Goal: Navigation & Orientation: Find specific page/section

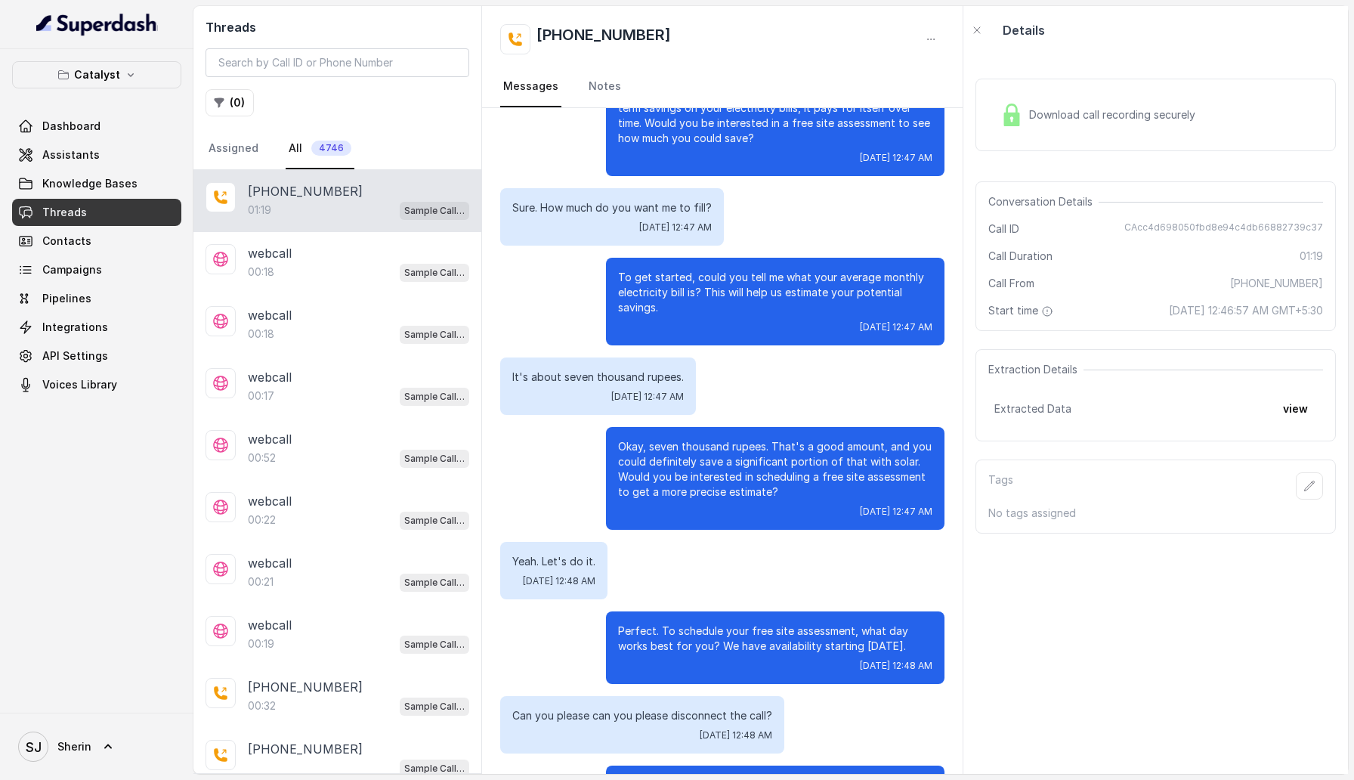
scroll to position [456, 0]
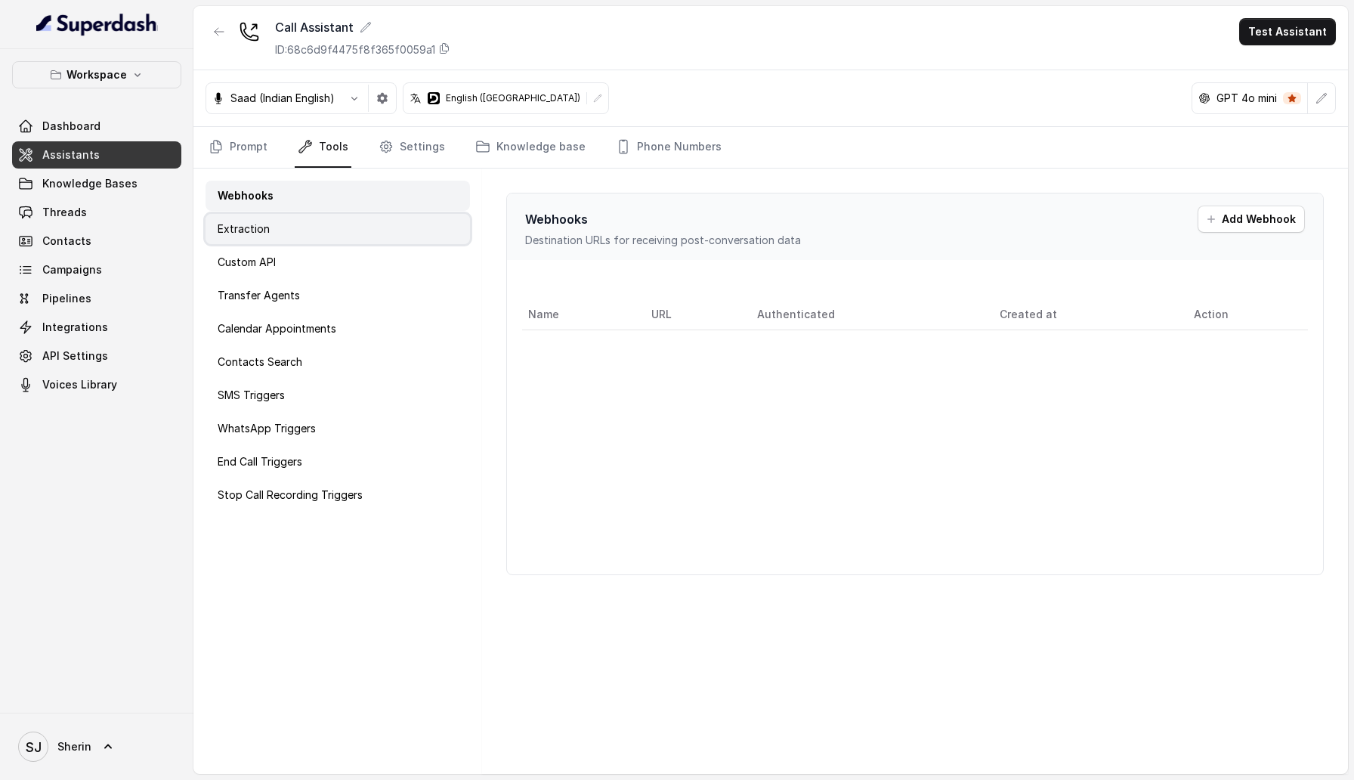
click at [392, 237] on div "Extraction" at bounding box center [338, 229] width 264 height 30
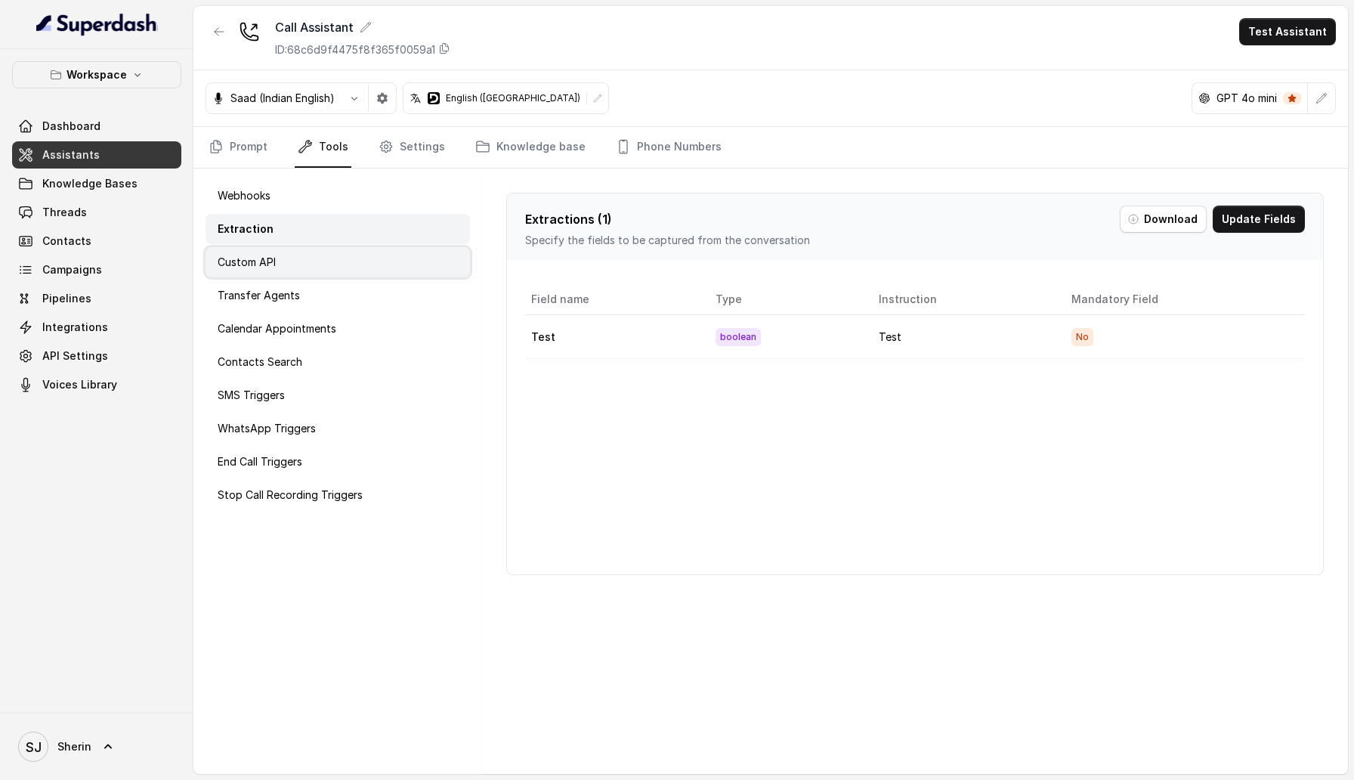
click at [390, 253] on div "Custom API" at bounding box center [338, 262] width 264 height 30
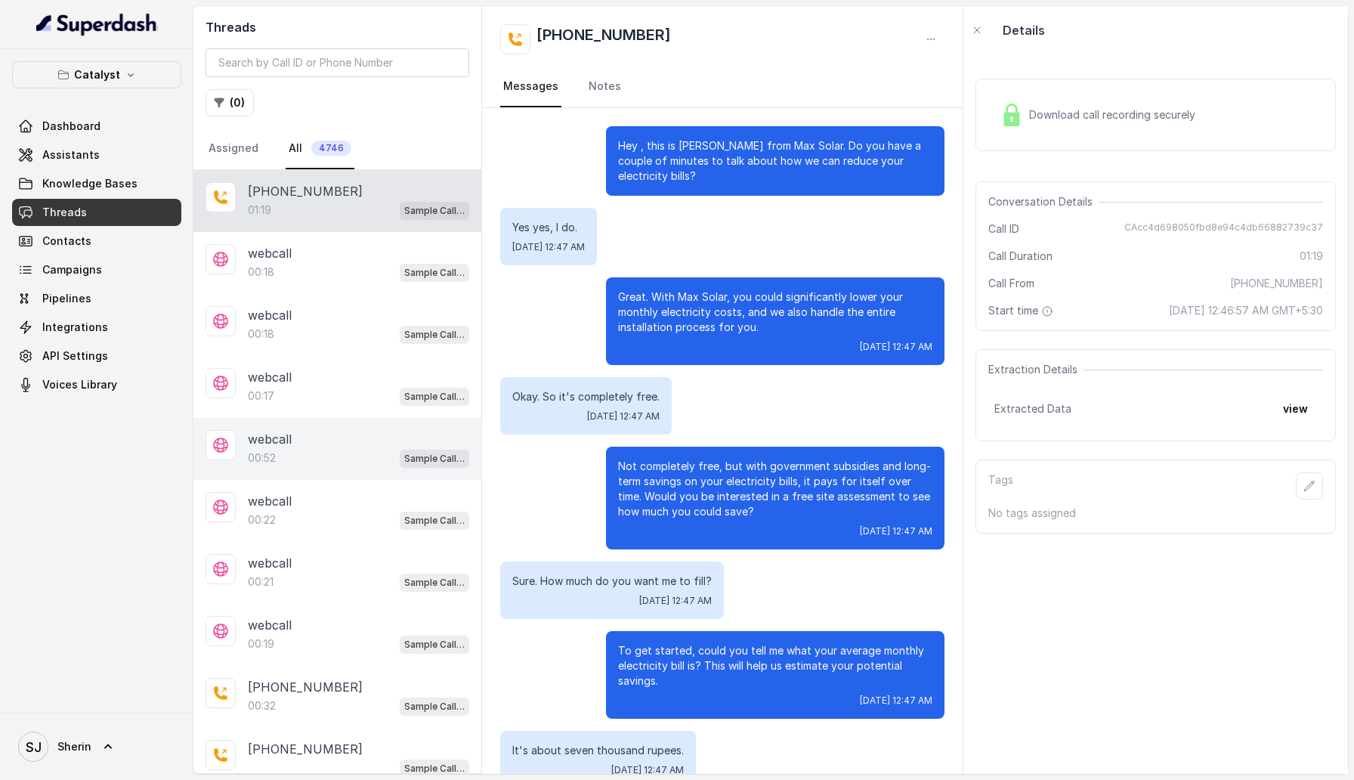
scroll to position [3, 0]
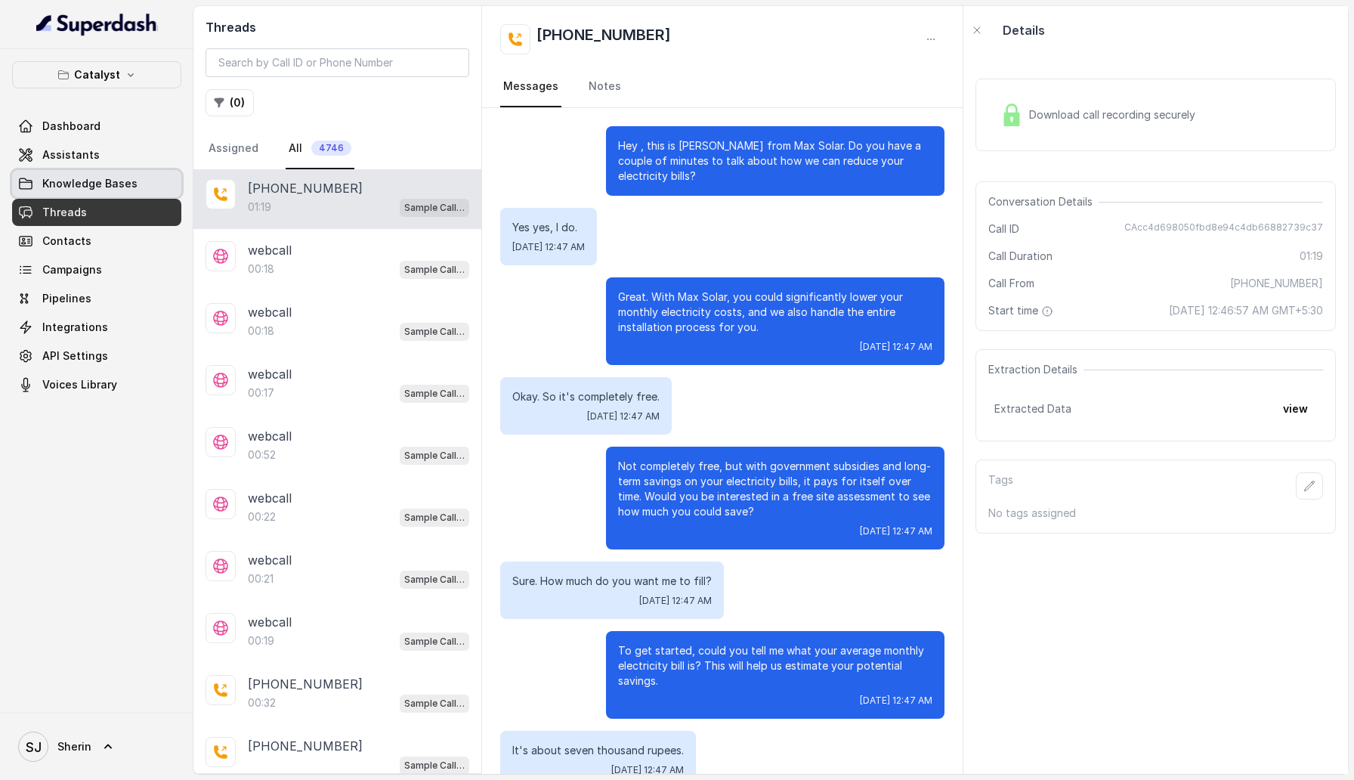
click at [119, 186] on span "Knowledge Bases" at bounding box center [89, 183] width 95 height 15
